Goal: Information Seeking & Learning: Find specific page/section

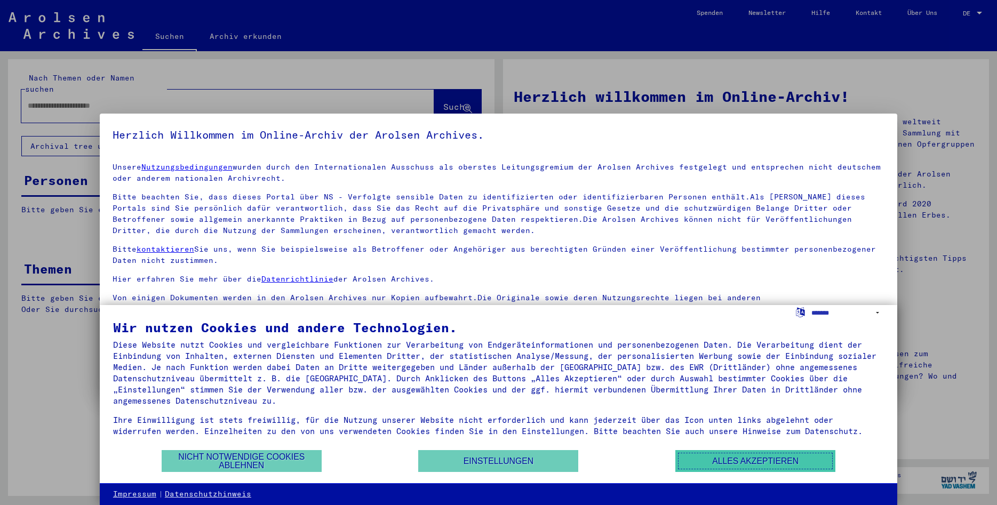
click at [737, 464] on button "Alles akzeptieren" at bounding box center [756, 461] width 160 height 22
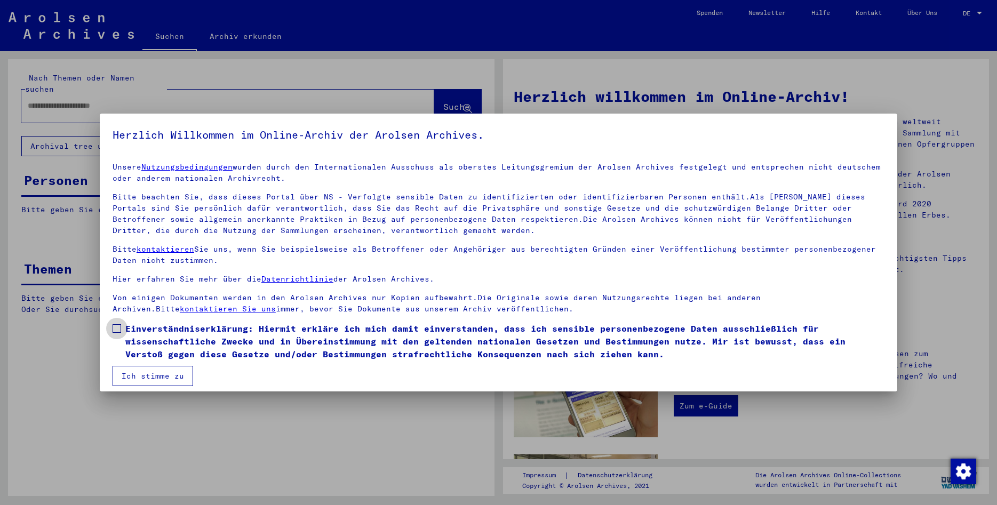
click at [117, 330] on span at bounding box center [117, 328] width 9 height 9
click at [139, 375] on button "Ich stimme zu" at bounding box center [153, 376] width 81 height 20
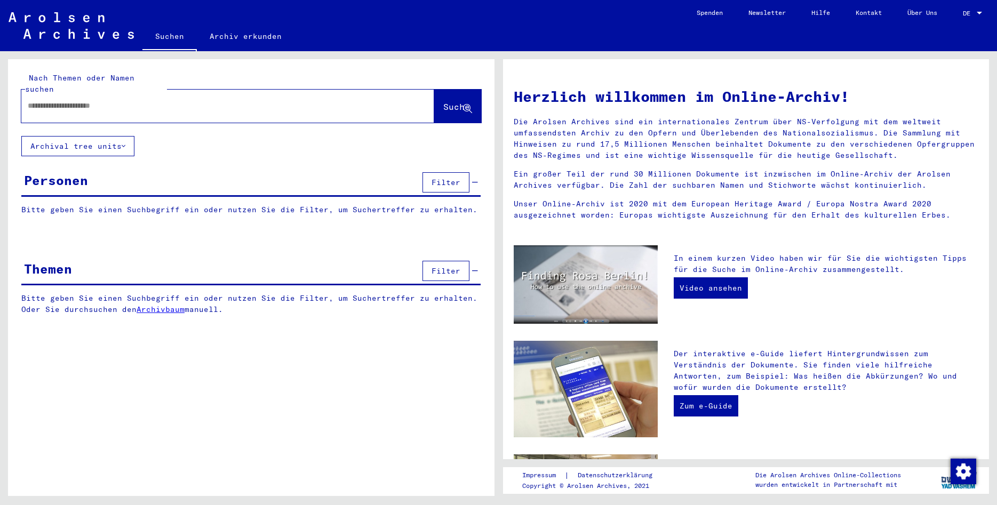
click at [59, 100] on input "text" at bounding box center [215, 105] width 375 height 11
type input "*********"
click at [127, 136] on button "Archival tree units" at bounding box center [77, 146] width 113 height 20
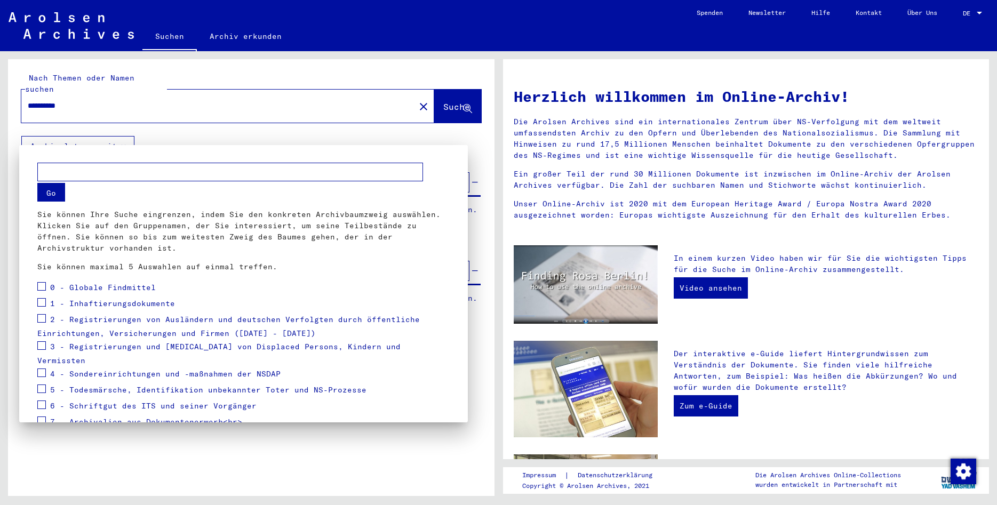
click at [43, 287] on span at bounding box center [41, 286] width 9 height 9
click at [42, 301] on span at bounding box center [41, 302] width 9 height 9
click at [41, 321] on span at bounding box center [41, 318] width 9 height 9
click at [38, 348] on span at bounding box center [41, 346] width 9 height 9
click at [40, 369] on span at bounding box center [41, 373] width 9 height 9
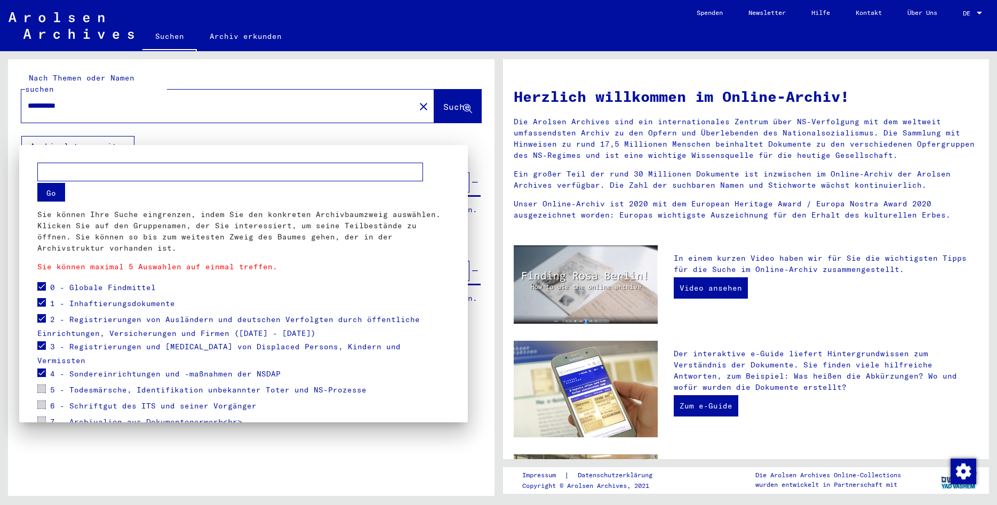
click at [41, 385] on span at bounding box center [41, 389] width 9 height 9
click at [39, 318] on span at bounding box center [41, 318] width 9 height 9
click at [41, 304] on span at bounding box center [41, 302] width 9 height 9
drag, startPoint x: 40, startPoint y: 346, endPoint x: 39, endPoint y: 359, distance: 12.8
click at [39, 359] on mat-tree "0 - Globale Findmittel 1 - Inhaftierungsdokumente 2 - Registrierungen von Auslä…" at bounding box center [243, 363] width 412 height 166
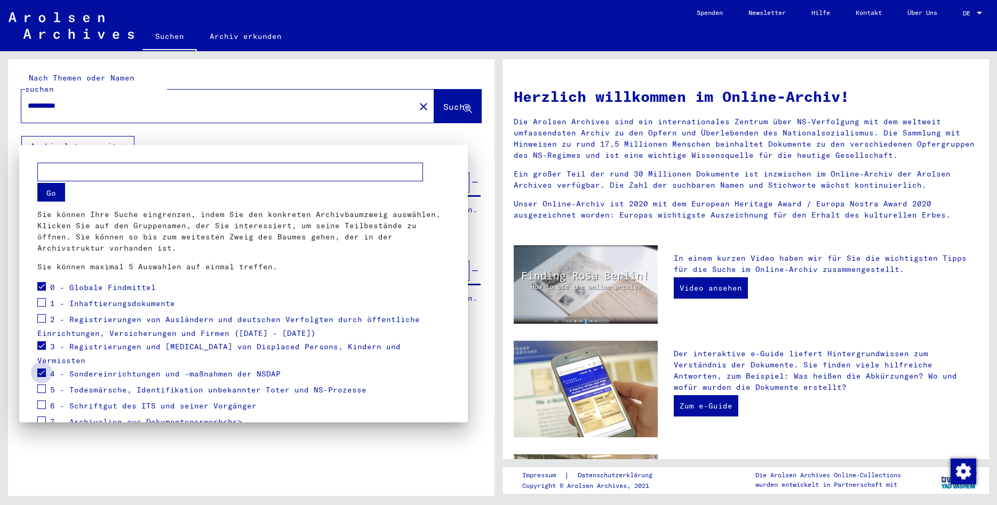
click at [39, 369] on span at bounding box center [41, 373] width 9 height 9
click at [38, 345] on span at bounding box center [41, 346] width 9 height 9
click at [137, 171] on input "text" at bounding box center [230, 172] width 386 height 19
type input "*"
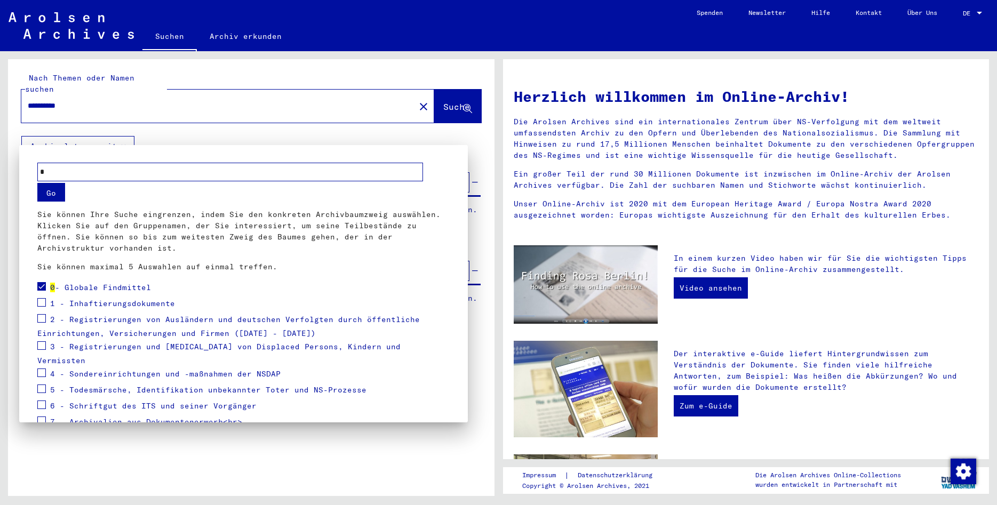
click at [50, 191] on button "Go" at bounding box center [51, 192] width 28 height 19
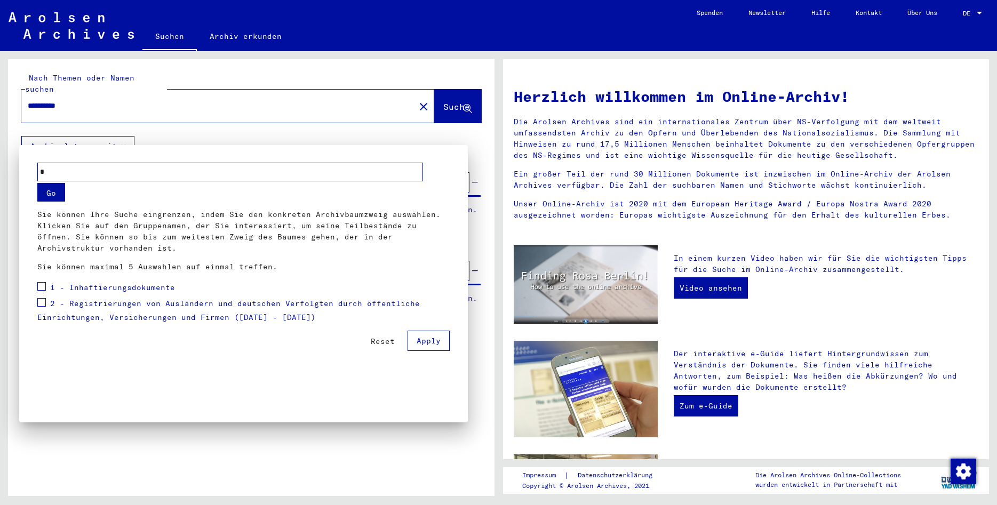
click at [47, 286] on div "1 - Inhaftierungsdokumente" at bounding box center [106, 288] width 138 height 16
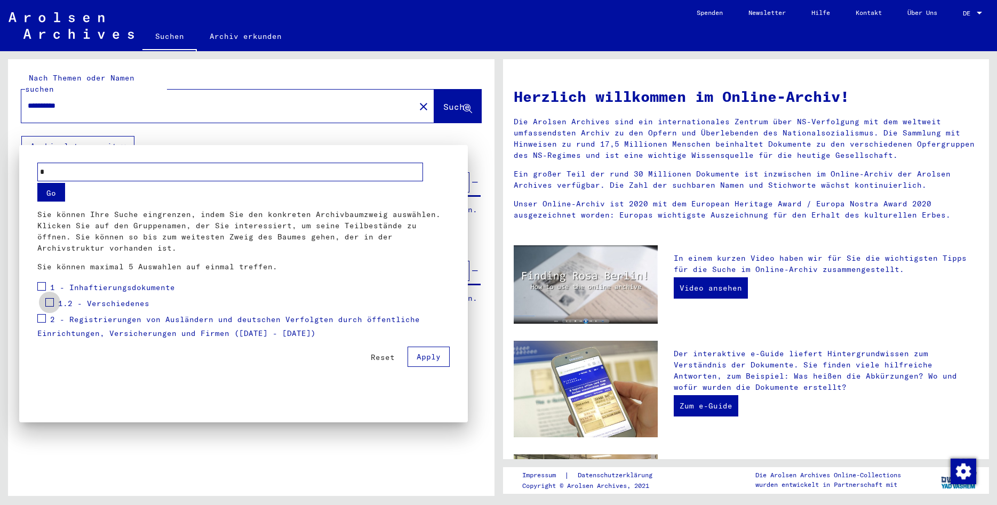
click at [48, 303] on span at bounding box center [49, 302] width 9 height 9
click at [42, 318] on span at bounding box center [41, 318] width 9 height 9
click at [427, 362] on button "Apply" at bounding box center [429, 357] width 42 height 20
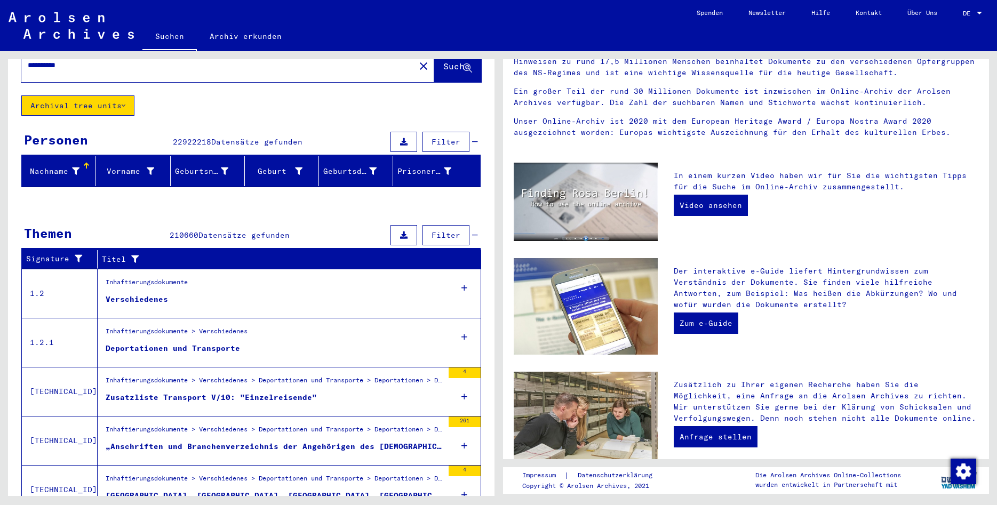
scroll to position [80, 0]
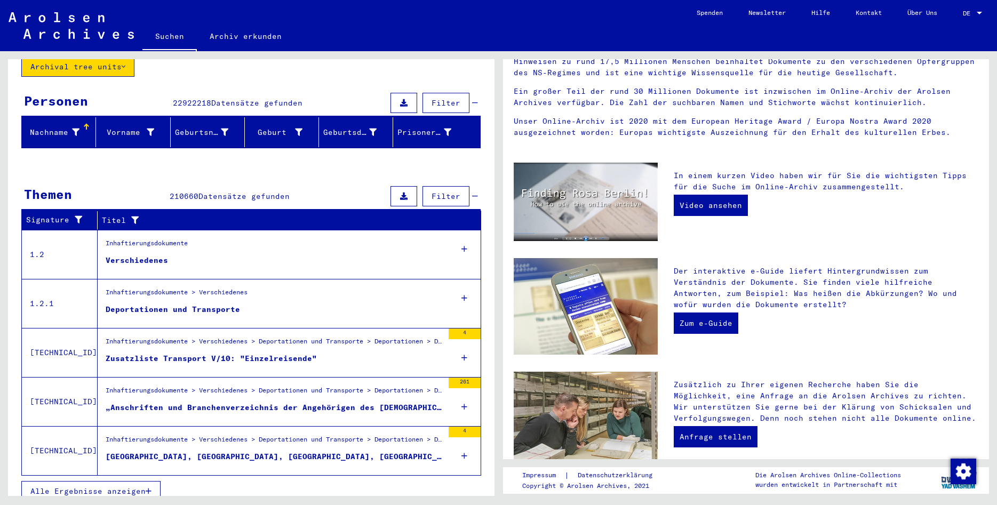
click at [99, 487] on span "Alle Ergebnisse anzeigen" at bounding box center [87, 492] width 115 height 10
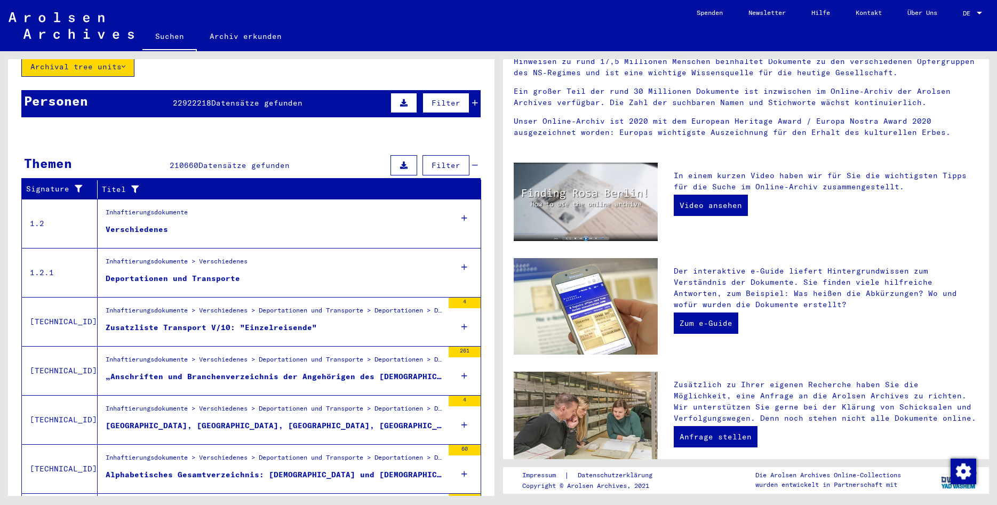
click at [465, 205] on icon at bounding box center [465, 218] width 6 height 37
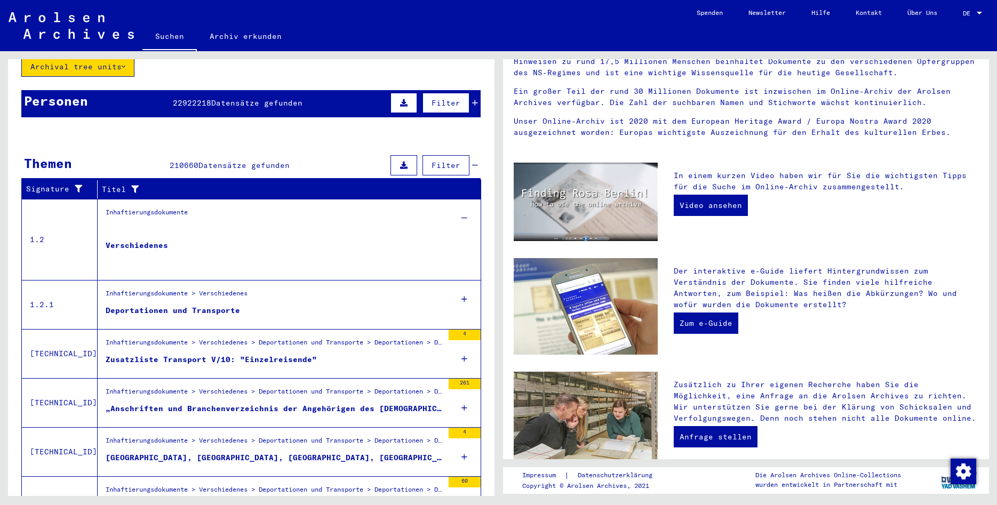
click at [465, 288] on icon at bounding box center [465, 299] width 6 height 37
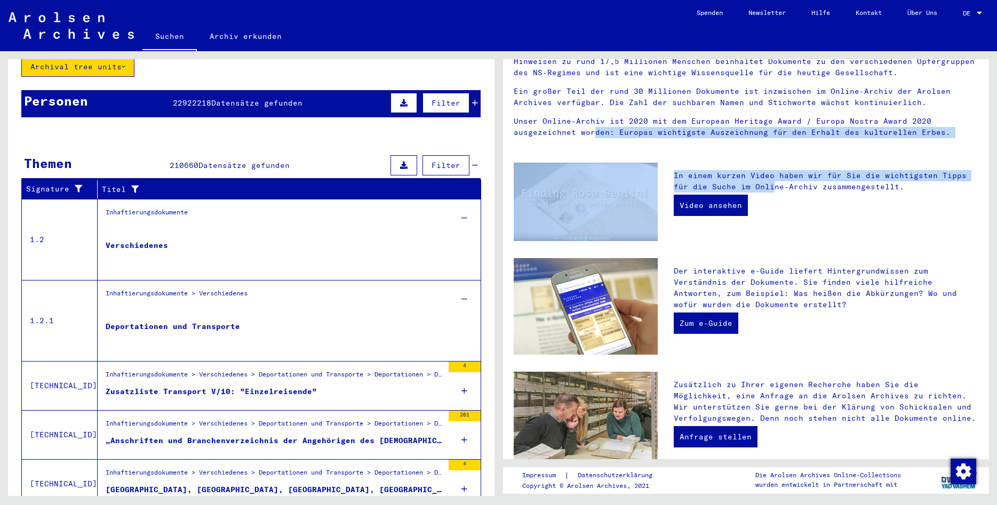
drag, startPoint x: 991, startPoint y: 180, endPoint x: 980, endPoint y: 125, distance: 56.0
click at [980, 125] on div "Herzlich willkommen im Online-Archiv! Die Arolsen Archives sind ein internation…" at bounding box center [748, 273] width 498 height 445
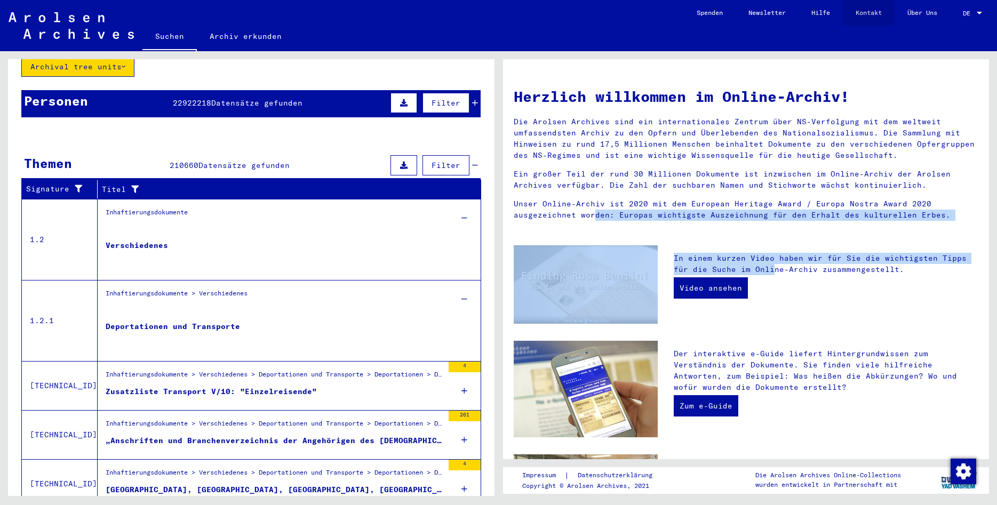
click at [867, 10] on link "Kontakt" at bounding box center [869, 13] width 52 height 26
